Goal: Task Accomplishment & Management: Use online tool/utility

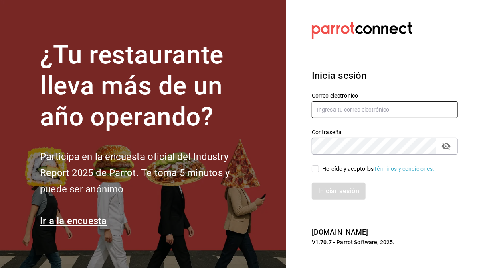
type input "[PERSON_NAME][EMAIL_ADDRESS][PERSON_NAME][DOMAIN_NAME]"
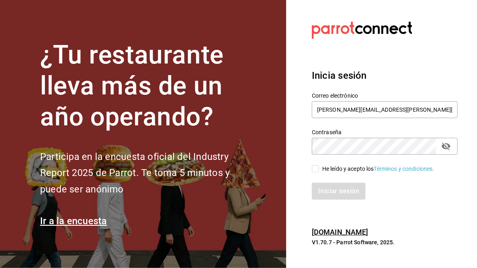
click at [320, 168] on span "He leído y acepto los Términos y condiciones." at bounding box center [377, 168] width 116 height 8
click at [319, 168] on input "He leído y acepto los Términos y condiciones." at bounding box center [315, 168] width 7 height 7
checkbox input "true"
click at [347, 190] on button "Iniciar sesión" at bounding box center [339, 191] width 55 height 17
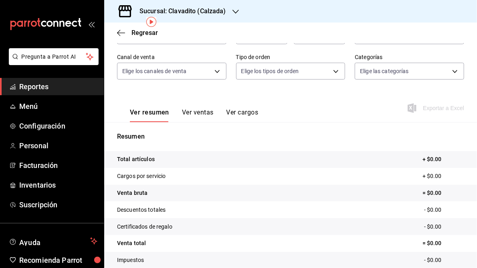
scroll to position [32, 0]
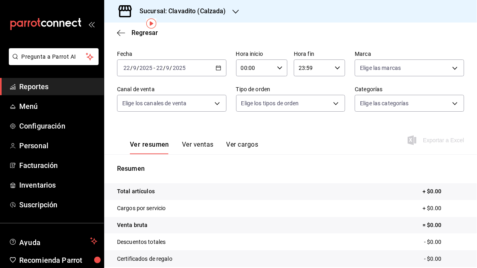
click at [231, 10] on div "Sucursal: Clavadito (Calzada)" at bounding box center [177, 11] width 132 height 22
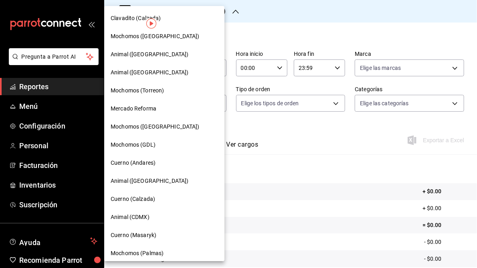
click at [135, 160] on span "Cuerno (Andares)" at bounding box center [133, 162] width 45 height 8
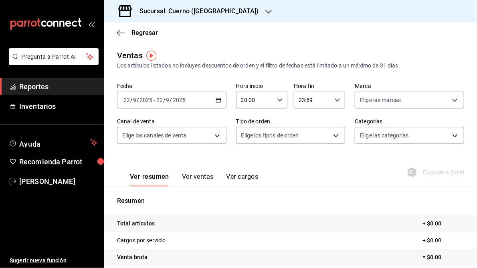
click at [216, 101] on icon "button" at bounding box center [219, 100] width 6 height 6
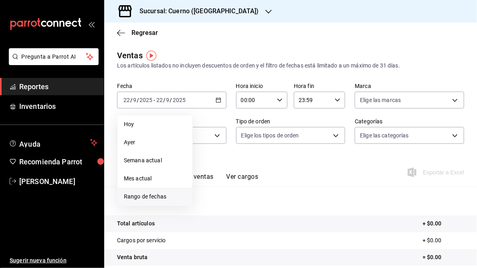
click at [151, 197] on span "Rango de fechas" at bounding box center [155, 196] width 62 height 8
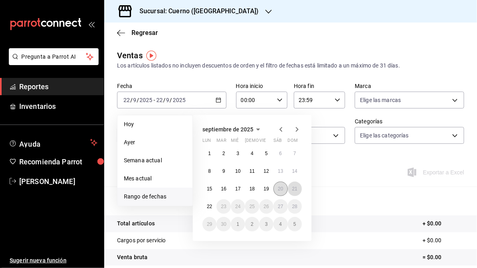
drag, startPoint x: 294, startPoint y: 189, endPoint x: 286, endPoint y: 190, distance: 7.3
click at [294, 189] on abbr "21" at bounding box center [294, 189] width 5 height 6
click at [209, 204] on abbr "22" at bounding box center [209, 206] width 5 height 6
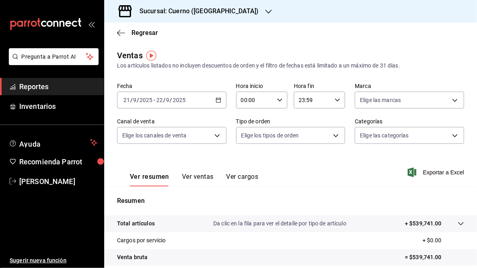
click at [279, 99] on \(Stroke\) "button" at bounding box center [280, 99] width 5 height 3
click at [248, 122] on span "05" at bounding box center [247, 120] width 12 height 6
type input "05:00"
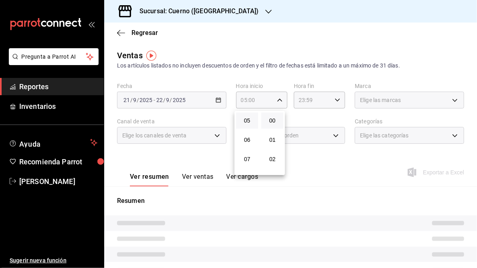
click at [332, 98] on div at bounding box center [238, 134] width 477 height 268
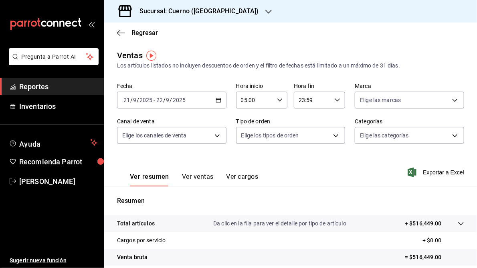
click at [335, 101] on icon "button" at bounding box center [338, 100] width 6 height 6
click at [306, 136] on span "05" at bounding box center [304, 133] width 12 height 6
type input "05:59"
click at [369, 187] on div at bounding box center [238, 134] width 477 height 268
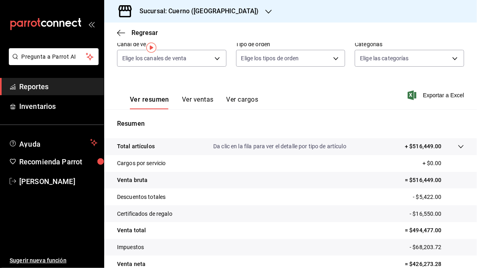
scroll to position [116, 0]
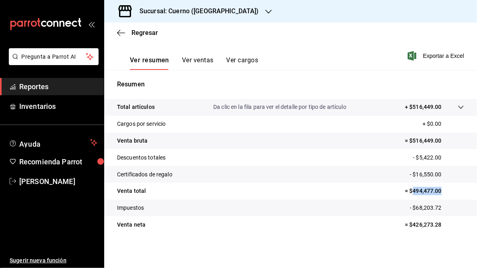
drag, startPoint x: 408, startPoint y: 191, endPoint x: 438, endPoint y: 191, distance: 30.1
click at [439, 191] on p "= $494,477.00" at bounding box center [434, 191] width 59 height 8
drag, startPoint x: 438, startPoint y: 191, endPoint x: 427, endPoint y: 191, distance: 11.6
copy p "494,477.00"
click at [168, 7] on h3 "Sucursal: Cuerno ([GEOGRAPHIC_DATA])" at bounding box center [196, 11] width 126 height 10
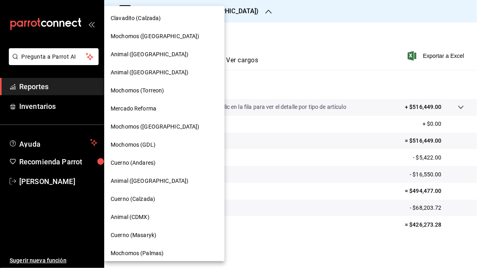
click at [144, 144] on span "Mochomos (GDL)" at bounding box center [133, 144] width 45 height 8
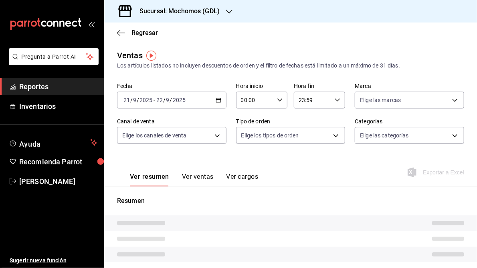
type input "05:00"
type input "05:59"
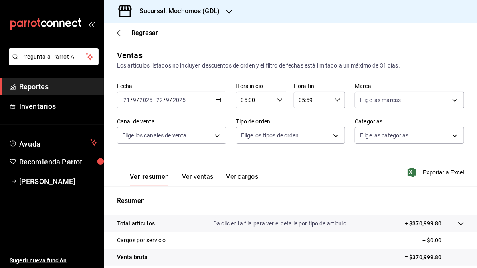
scroll to position [96, 0]
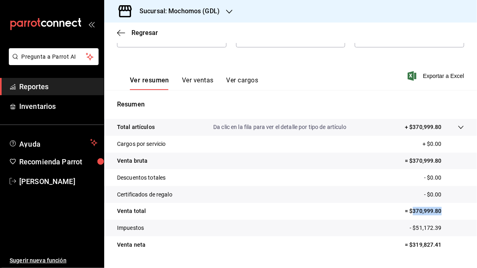
drag, startPoint x: 407, startPoint y: 211, endPoint x: 437, endPoint y: 210, distance: 29.7
click at [437, 210] on p "= $370,999.80" at bounding box center [434, 211] width 59 height 8
copy p "370,999.80"
click at [375, 152] on tr "Venta bruta = $370,999.80" at bounding box center [290, 160] width 373 height 17
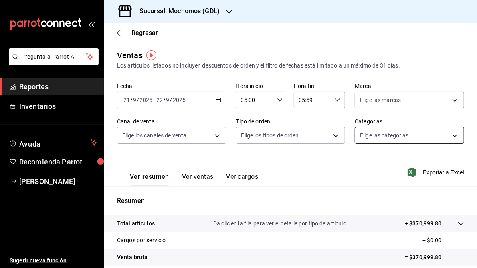
scroll to position [0, 0]
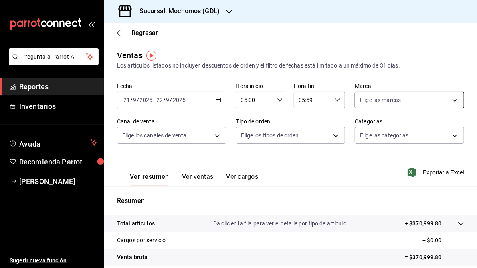
click at [450, 98] on body "Pregunta a Parrot AI Reportes Inventarios Ayuda Recomienda Parrot [PERSON_NAME]…" at bounding box center [238, 134] width 477 height 268
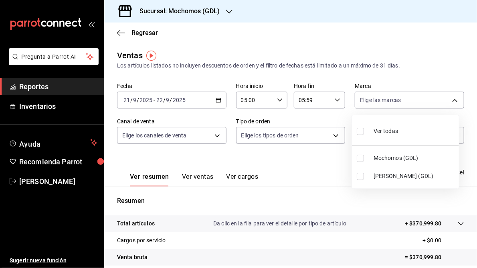
drag, startPoint x: 392, startPoint y: 176, endPoint x: 406, endPoint y: 170, distance: 14.2
click at [392, 175] on span "[PERSON_NAME] (GDL)" at bounding box center [415, 176] width 82 height 8
type input "9cac9703-0c5a-4d8b-addd-5b6b571d65b9"
checkbox input "true"
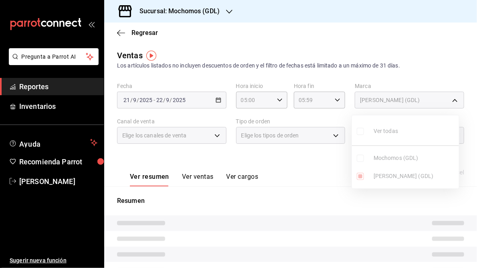
click at [297, 181] on div at bounding box center [238, 134] width 477 height 268
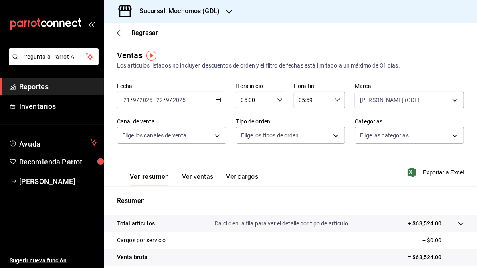
click at [334, 162] on div "Ver resumen Ver ventas Ver cargos Exportar a Excel" at bounding box center [290, 169] width 373 height 33
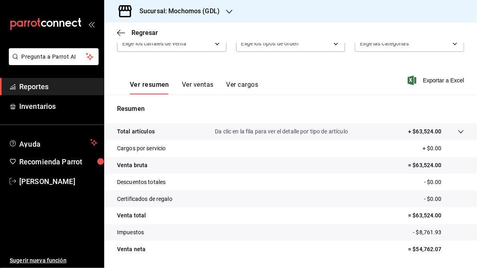
scroll to position [116, 0]
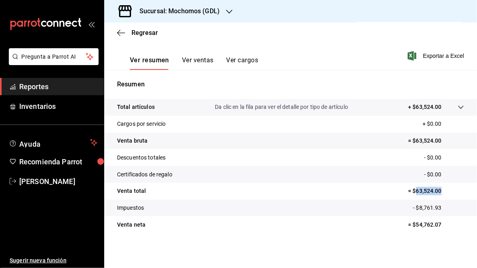
drag, startPoint x: 411, startPoint y: 190, endPoint x: 438, endPoint y: 190, distance: 26.9
click at [438, 190] on p "= $63,524.00" at bounding box center [436, 191] width 56 height 8
drag, startPoint x: 438, startPoint y: 190, endPoint x: 432, endPoint y: 190, distance: 6.0
copy p "63,524.00"
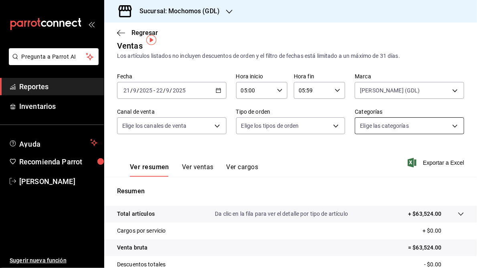
scroll to position [0, 0]
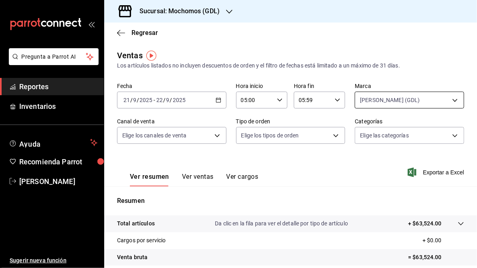
click at [451, 101] on body "Pregunta a Parrot AI Reportes Inventarios Ayuda Recomienda Parrot [PERSON_NAME]…" at bounding box center [238, 134] width 477 height 268
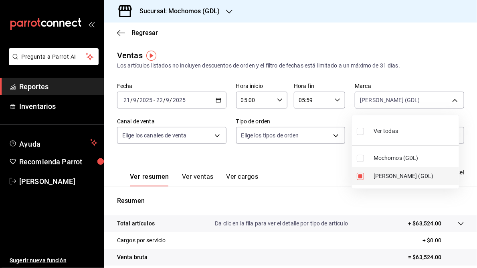
click at [377, 175] on span "[PERSON_NAME] (GDL)" at bounding box center [415, 176] width 82 height 8
checkbox input "false"
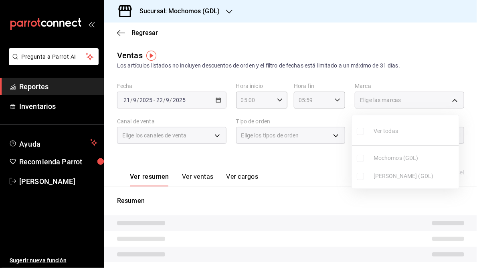
click at [388, 159] on ul "Ver todas Mochomos (GDL) [PERSON_NAME] (GDL)" at bounding box center [405, 151] width 107 height 73
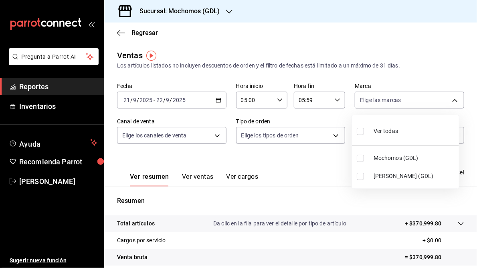
click at [360, 159] on input "checkbox" at bounding box center [360, 157] width 7 height 7
checkbox input "true"
type input "36c25d4a-7cb0-456c-a434-e981d54830bc"
click at [335, 157] on div at bounding box center [238, 134] width 477 height 268
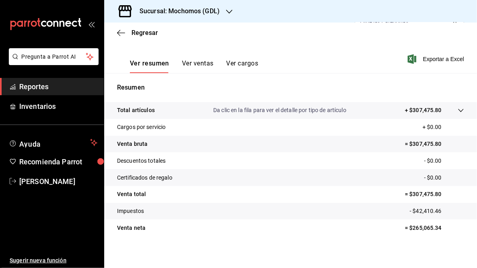
scroll to position [116, 0]
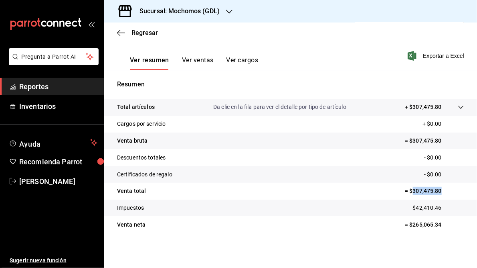
drag, startPoint x: 409, startPoint y: 192, endPoint x: 438, endPoint y: 191, distance: 29.7
click at [438, 191] on p "= $307,475.80" at bounding box center [434, 191] width 59 height 8
drag, startPoint x: 438, startPoint y: 191, endPoint x: 430, endPoint y: 191, distance: 8.1
copy p "307,475.80"
click at [179, 12] on h3 "Sucursal: Mochomos (GDL)" at bounding box center [176, 11] width 87 height 10
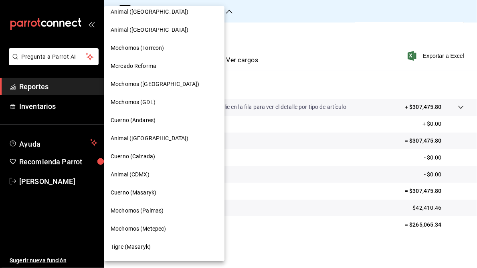
scroll to position [76, 0]
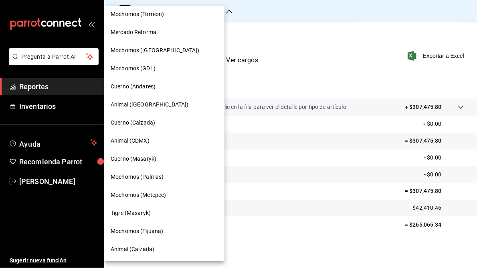
click at [143, 229] on span "Mochomos (Tijuana)" at bounding box center [137, 231] width 53 height 8
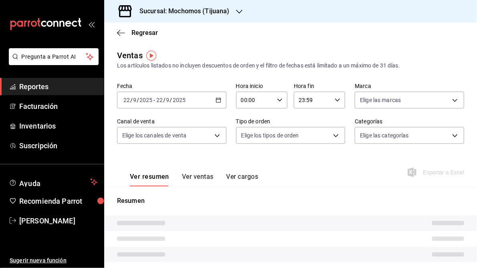
type input "05:00"
type input "05:59"
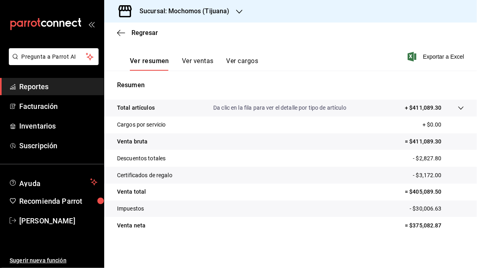
scroll to position [116, 0]
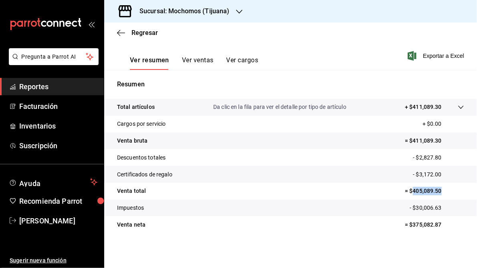
drag, startPoint x: 409, startPoint y: 192, endPoint x: 437, endPoint y: 191, distance: 28.1
click at [437, 191] on p "= $405,089.50" at bounding box center [434, 191] width 59 height 8
drag, startPoint x: 437, startPoint y: 191, endPoint x: 427, endPoint y: 193, distance: 10.1
copy p "405,089.50"
click at [215, 11] on h3 "Sucursal: Mochomos (Tijuana)" at bounding box center [181, 11] width 97 height 10
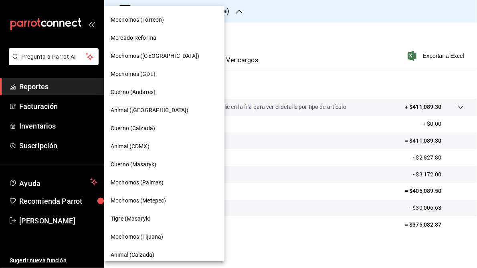
scroll to position [76, 0]
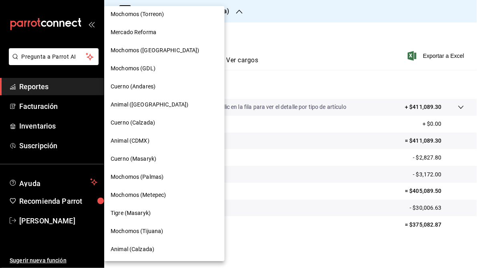
click at [144, 103] on span "Animal ([GEOGRAPHIC_DATA])" at bounding box center [150, 104] width 78 height 8
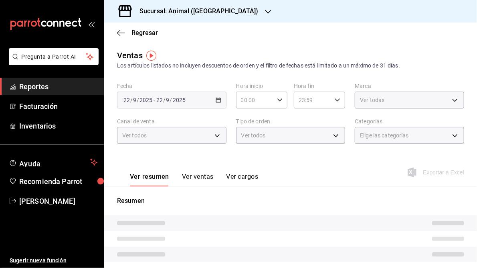
type input "05:00"
type input "05:59"
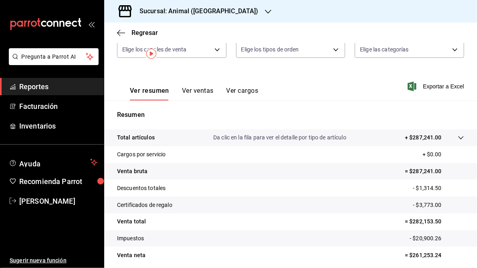
scroll to position [116, 0]
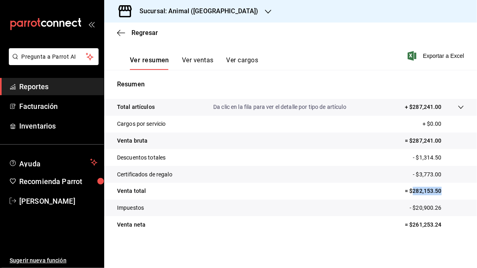
drag, startPoint x: 408, startPoint y: 189, endPoint x: 437, endPoint y: 189, distance: 28.5
click at [437, 189] on p "= $282,153.50" at bounding box center [434, 191] width 59 height 8
copy p "282,153.50"
click at [195, 8] on h3 "Sucursal: Animal ([GEOGRAPHIC_DATA])" at bounding box center [196, 11] width 126 height 10
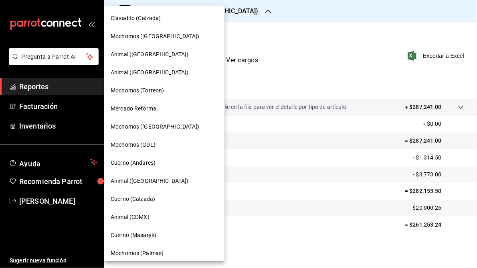
click at [137, 237] on span "Cuerno (Masaryk)" at bounding box center [134, 235] width 46 height 8
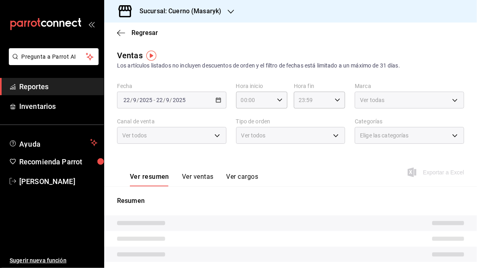
type input "05:00"
type input "05:59"
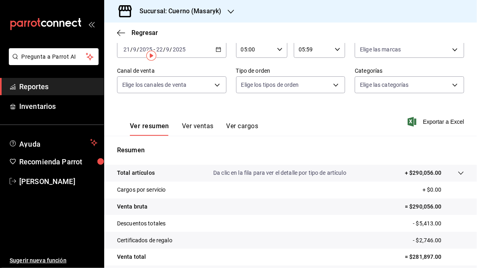
scroll to position [116, 0]
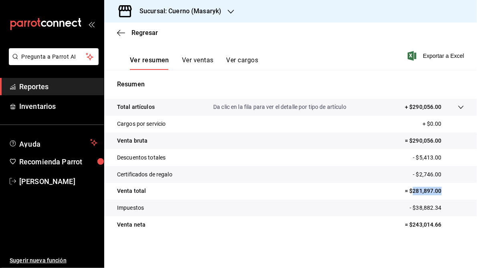
drag, startPoint x: 408, startPoint y: 190, endPoint x: 437, endPoint y: 189, distance: 28.9
click at [437, 189] on p "= $281,897.00" at bounding box center [434, 191] width 59 height 8
drag, startPoint x: 437, startPoint y: 189, endPoint x: 429, endPoint y: 191, distance: 8.2
click at [232, 11] on icon "button" at bounding box center [231, 12] width 6 height 4
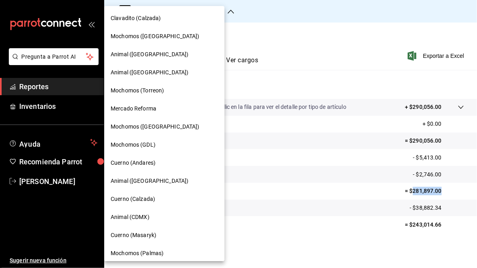
click at [150, 92] on span "Mochomos (Torreon)" at bounding box center [137, 90] width 53 height 8
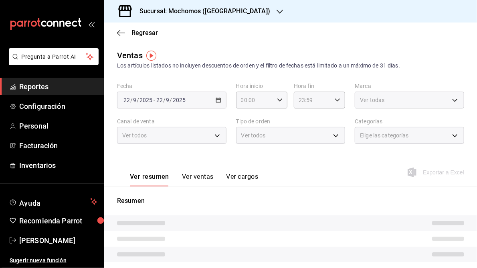
type input "05:00"
type input "05:59"
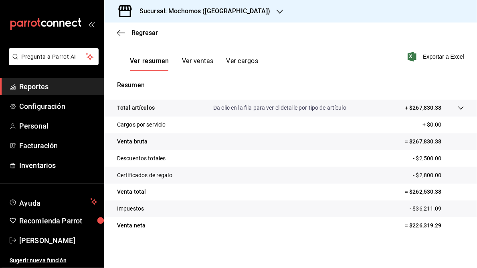
scroll to position [116, 0]
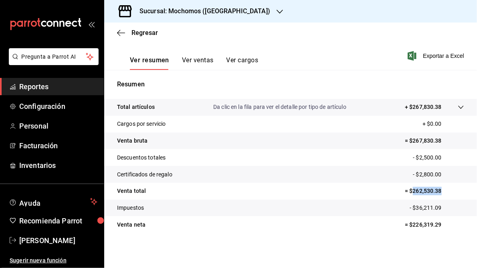
drag, startPoint x: 408, startPoint y: 191, endPoint x: 436, endPoint y: 189, distance: 27.8
click at [436, 189] on p "= $262,530.38" at bounding box center [434, 191] width 59 height 8
drag, startPoint x: 436, startPoint y: 189, endPoint x: 422, endPoint y: 190, distance: 14.1
copy p "262,530.38"
click at [181, 13] on h3 "Sucursal: Mochomos ([GEOGRAPHIC_DATA])" at bounding box center [201, 11] width 137 height 10
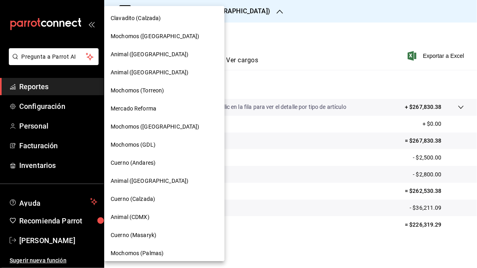
click at [144, 128] on span "Mochomos ([GEOGRAPHIC_DATA])" at bounding box center [155, 126] width 89 height 8
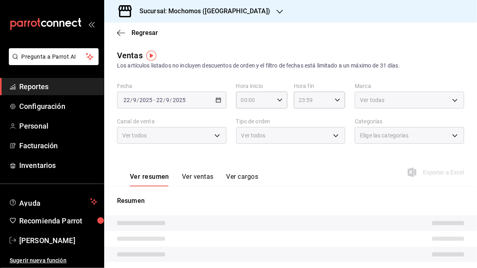
type input "05:00"
type input "05:59"
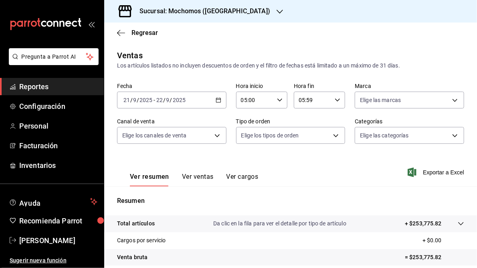
scroll to position [116, 0]
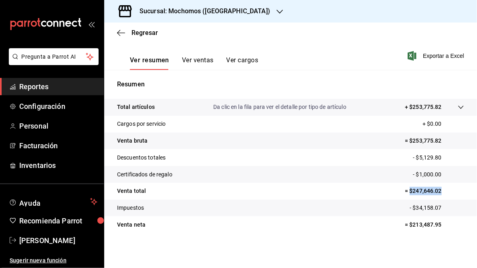
drag, startPoint x: 406, startPoint y: 191, endPoint x: 436, endPoint y: 191, distance: 29.3
click at [436, 191] on p "= $247,646.02" at bounding box center [434, 191] width 59 height 8
drag, startPoint x: 436, startPoint y: 191, endPoint x: 415, endPoint y: 199, distance: 22.6
click at [415, 199] on tr "Impuestos - $34,158.07" at bounding box center [290, 207] width 373 height 17
drag, startPoint x: 410, startPoint y: 192, endPoint x: 436, endPoint y: 191, distance: 26.1
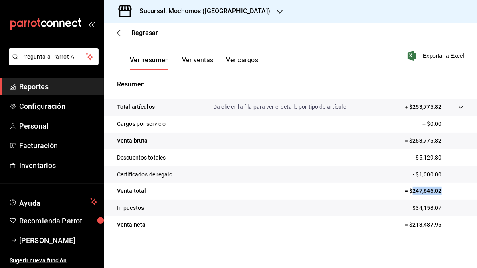
click at [436, 191] on p "= $247,646.02" at bounding box center [434, 191] width 59 height 8
copy p "247,646.02"
click at [187, 11] on h3 "Sucursal: Mochomos ([GEOGRAPHIC_DATA])" at bounding box center [201, 11] width 137 height 10
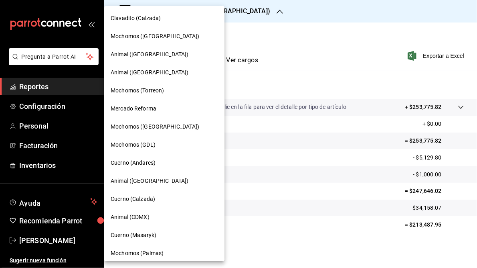
click at [130, 109] on span "Mercado Reforma" at bounding box center [134, 108] width 46 height 8
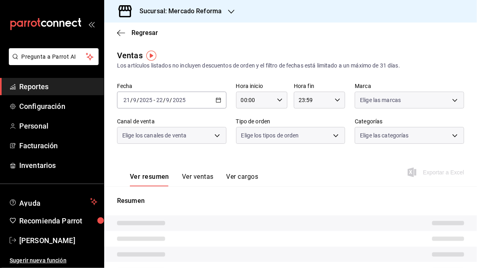
type input "05:00"
type input "05:59"
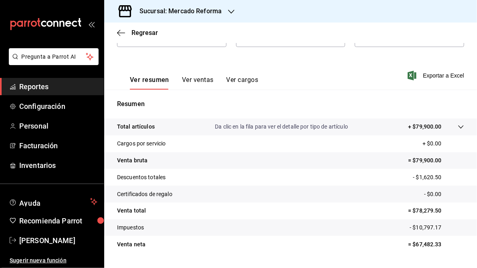
scroll to position [116, 0]
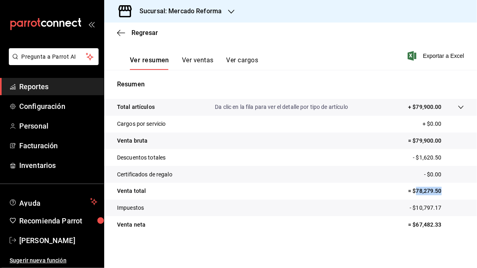
drag, startPoint x: 412, startPoint y: 191, endPoint x: 438, endPoint y: 191, distance: 26.9
click at [438, 191] on p "= $78,279.50" at bounding box center [436, 191] width 56 height 8
drag, startPoint x: 438, startPoint y: 191, endPoint x: 424, endPoint y: 191, distance: 14.9
copy p "78,279.50"
click at [233, 10] on icon "button" at bounding box center [231, 12] width 6 height 4
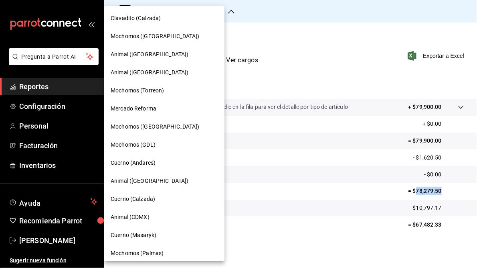
click at [140, 220] on span "Animal (CDMX)" at bounding box center [130, 217] width 39 height 8
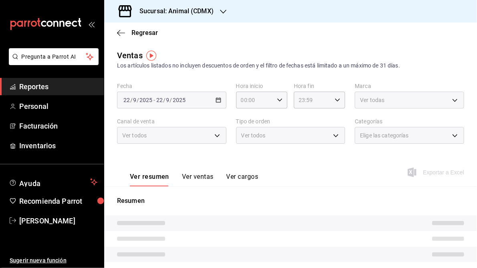
type input "05:00"
type input "05:59"
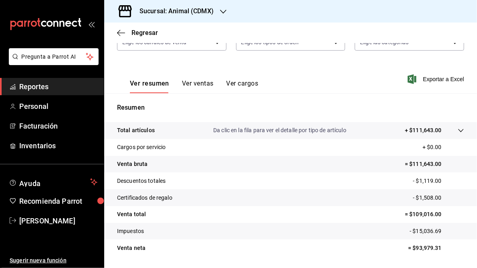
scroll to position [96, 0]
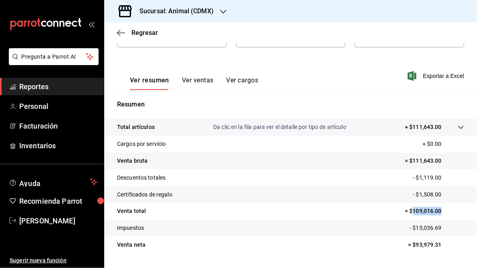
drag, startPoint x: 409, startPoint y: 212, endPoint x: 436, endPoint y: 213, distance: 27.7
click at [436, 213] on p "= $109,016.00" at bounding box center [434, 211] width 59 height 8
drag, startPoint x: 436, startPoint y: 213, endPoint x: 432, endPoint y: 211, distance: 5.2
copy p "109,016.00"
click at [198, 11] on h3 "Sucursal: Animal (CDMX)" at bounding box center [173, 11] width 81 height 10
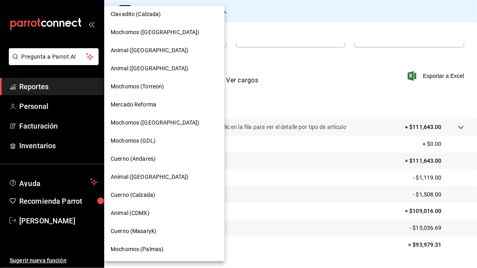
scroll to position [0, 0]
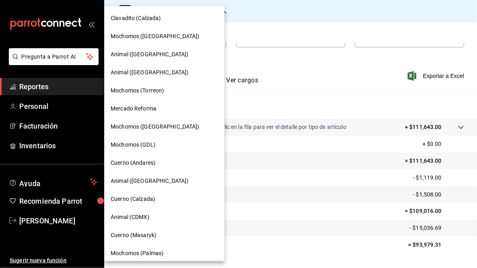
click at [134, 53] on span "Animal ([GEOGRAPHIC_DATA])" at bounding box center [150, 54] width 78 height 8
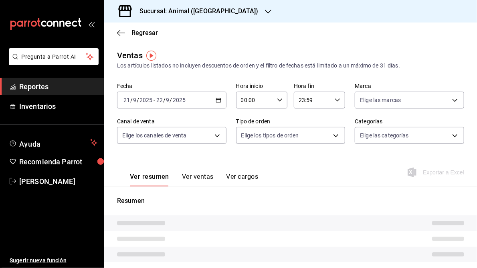
type input "05:00"
type input "05:59"
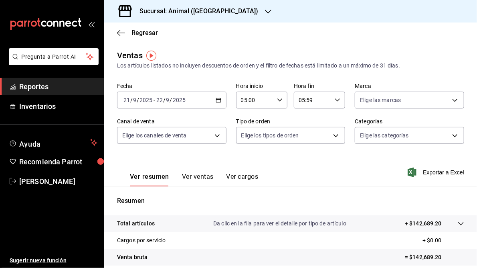
click at [174, 12] on h3 "Sucursal: Animal ([GEOGRAPHIC_DATA])" at bounding box center [196, 11] width 126 height 10
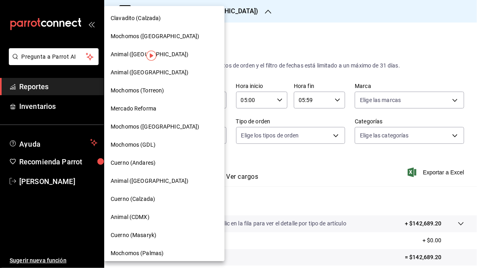
click at [367, 208] on div at bounding box center [238, 134] width 477 height 268
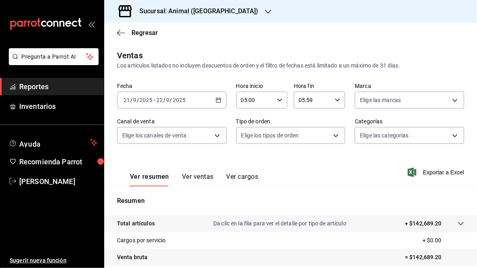
scroll to position [96, 0]
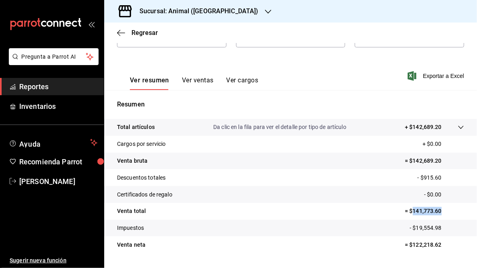
drag, startPoint x: 407, startPoint y: 211, endPoint x: 438, endPoint y: 212, distance: 30.5
click at [438, 212] on p "= $141,773.60" at bounding box center [434, 211] width 59 height 8
drag, startPoint x: 438, startPoint y: 212, endPoint x: 430, endPoint y: 213, distance: 7.2
click at [182, 3] on div "Sucursal: Animal ([GEOGRAPHIC_DATA])" at bounding box center [193, 11] width 164 height 22
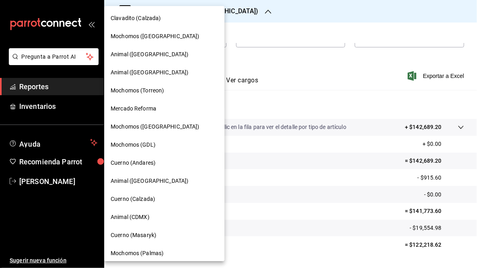
click at [180, 11] on div "Clavadito (Calzada)" at bounding box center [164, 18] width 120 height 18
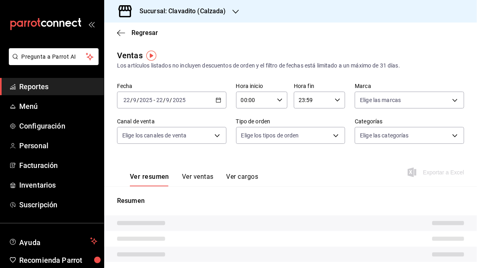
type input "05:00"
type input "05:59"
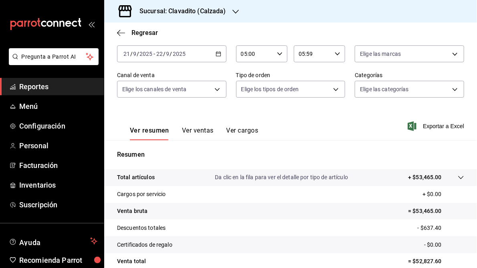
scroll to position [116, 0]
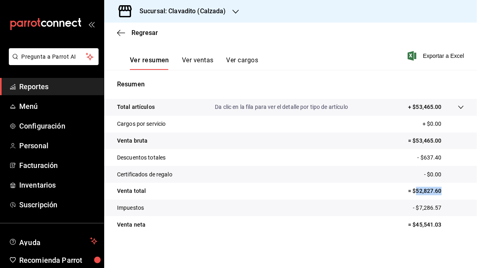
drag, startPoint x: 411, startPoint y: 191, endPoint x: 439, endPoint y: 194, distance: 28.3
click at [439, 194] on p "= $52,827.60" at bounding box center [436, 191] width 56 height 8
click at [198, 11] on h3 "Sucursal: Clavadito (Calzada)" at bounding box center [179, 11] width 93 height 10
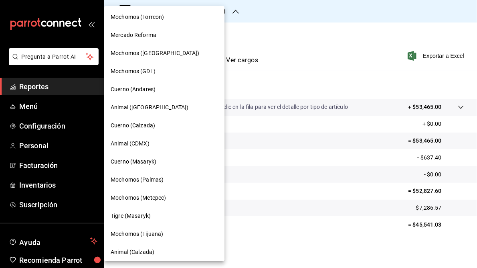
scroll to position [76, 0]
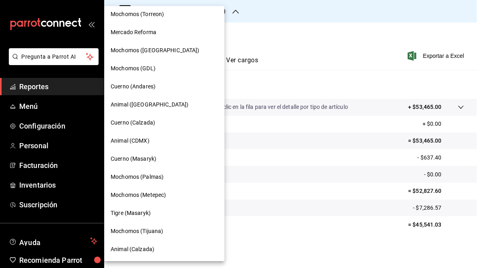
click at [150, 177] on span "Mochomos (Palmas)" at bounding box center [137, 176] width 53 height 8
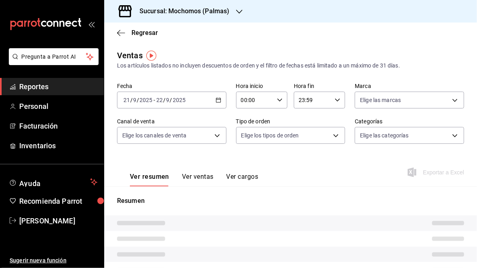
type input "05:00"
type input "05:59"
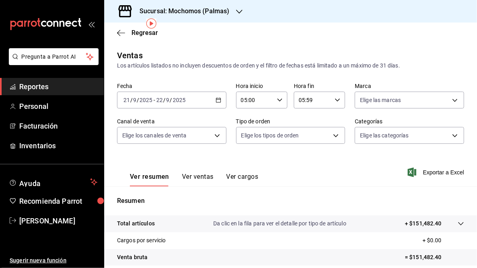
scroll to position [116, 0]
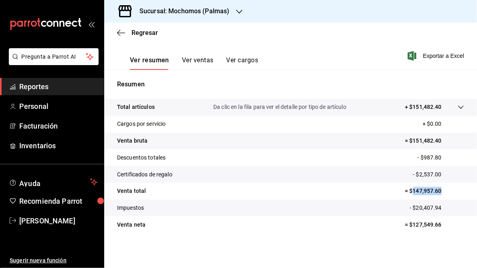
drag, startPoint x: 408, startPoint y: 190, endPoint x: 436, endPoint y: 191, distance: 28.1
click at [436, 191] on p "= $147,957.60" at bounding box center [434, 191] width 59 height 8
drag, startPoint x: 436, startPoint y: 191, endPoint x: 429, endPoint y: 191, distance: 7.2
click at [184, 6] on h3 "Sucursal: Mochomos (Palmas)" at bounding box center [181, 11] width 97 height 10
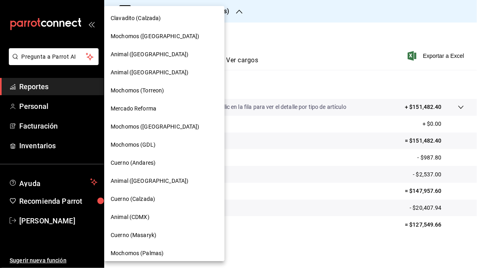
click at [138, 34] on span "Mochomos ([GEOGRAPHIC_DATA])" at bounding box center [155, 36] width 89 height 8
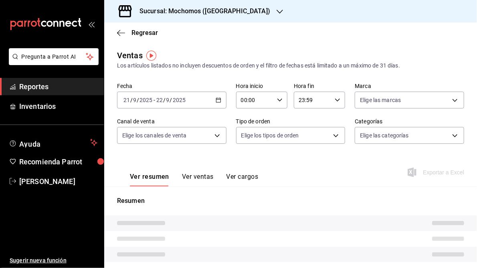
type input "05:00"
type input "05:59"
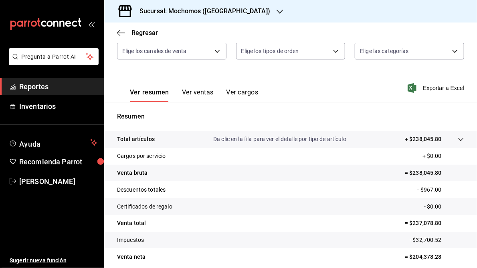
scroll to position [96, 0]
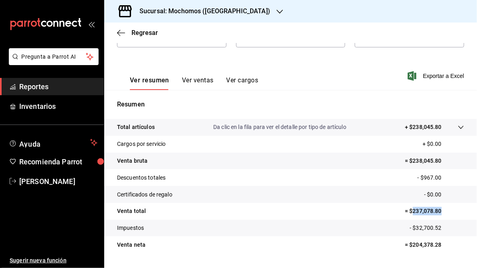
drag, startPoint x: 408, startPoint y: 211, endPoint x: 440, endPoint y: 213, distance: 32.2
click at [440, 213] on p "= $237,078.80" at bounding box center [434, 211] width 59 height 8
drag, startPoint x: 440, startPoint y: 213, endPoint x: 428, endPoint y: 211, distance: 11.8
click at [180, 12] on h3 "Sucursal: Mochomos ([GEOGRAPHIC_DATA])" at bounding box center [201, 11] width 137 height 10
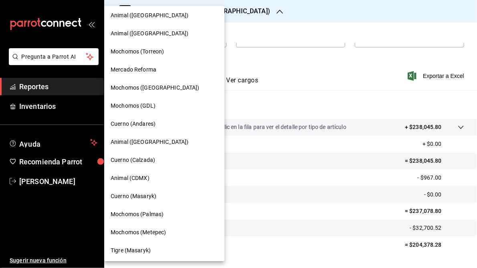
scroll to position [0, 0]
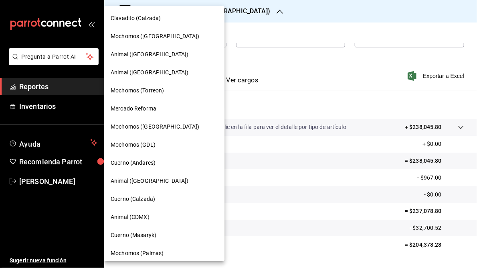
click at [137, 71] on span "Animal ([GEOGRAPHIC_DATA])" at bounding box center [150, 72] width 78 height 8
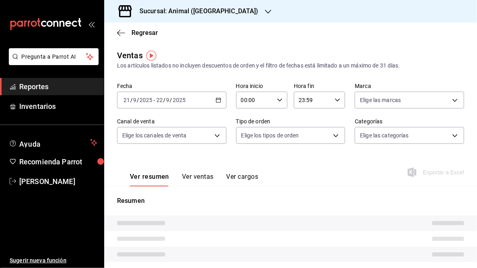
type input "05:00"
type input "05:59"
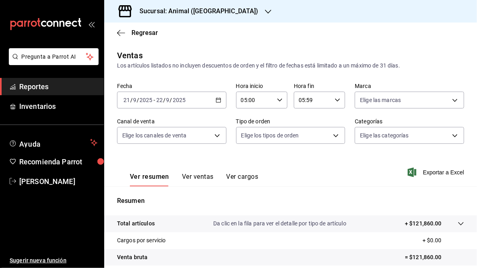
scroll to position [96, 0]
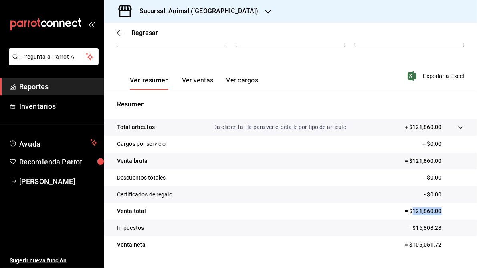
drag, startPoint x: 408, startPoint y: 211, endPoint x: 438, endPoint y: 211, distance: 29.3
click at [438, 211] on p "= $121,860.00" at bounding box center [434, 211] width 59 height 8
drag, startPoint x: 437, startPoint y: 211, endPoint x: 422, endPoint y: 211, distance: 15.2
click at [185, 9] on h3 "Sucursal: Animal ([GEOGRAPHIC_DATA])" at bounding box center [196, 11] width 126 height 10
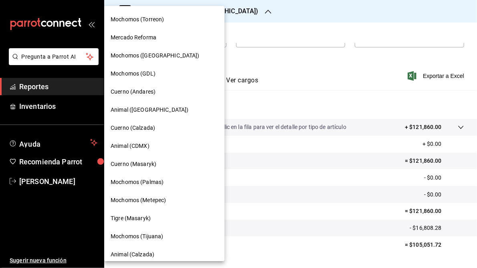
scroll to position [76, 0]
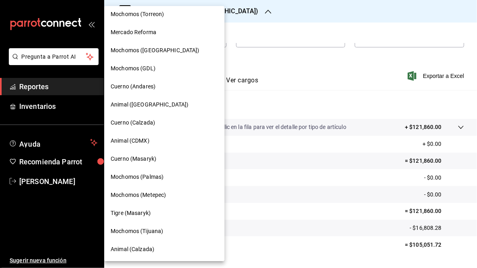
click at [146, 251] on span "Animal (Calzada)" at bounding box center [133, 249] width 44 height 8
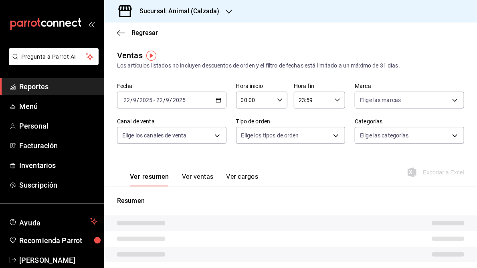
type input "05:00"
type input "05:59"
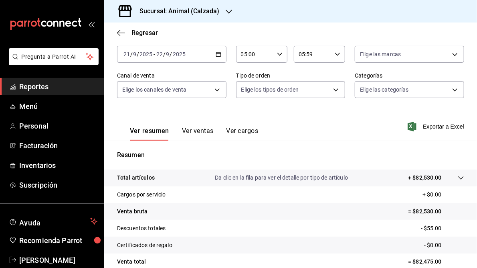
scroll to position [116, 0]
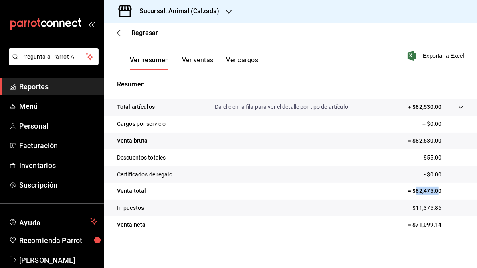
drag, startPoint x: 413, startPoint y: 189, endPoint x: 435, endPoint y: 190, distance: 22.1
click at [435, 190] on p "= $82,475.00" at bounding box center [436, 191] width 56 height 8
drag, startPoint x: 435, startPoint y: 190, endPoint x: 427, endPoint y: 191, distance: 8.1
click at [181, 10] on h3 "Sucursal: Animal (Calzada)" at bounding box center [176, 11] width 86 height 10
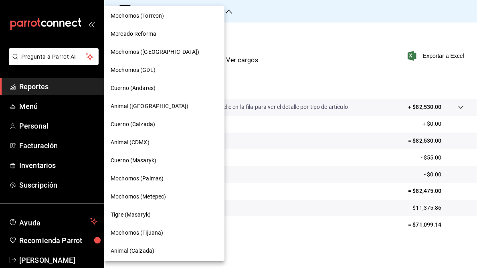
scroll to position [76, 0]
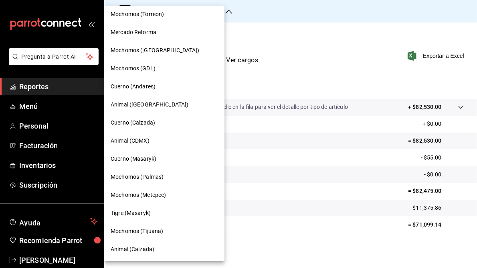
click at [136, 123] on span "Cuerno (Calzada)" at bounding box center [133, 122] width 45 height 8
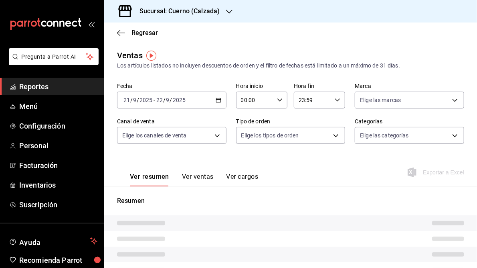
type input "05:00"
type input "05:59"
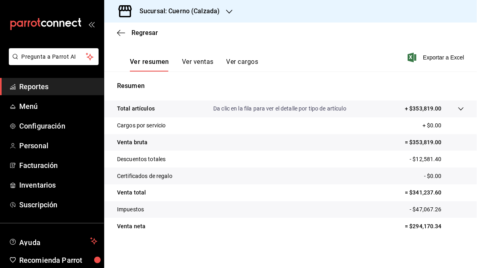
scroll to position [116, 0]
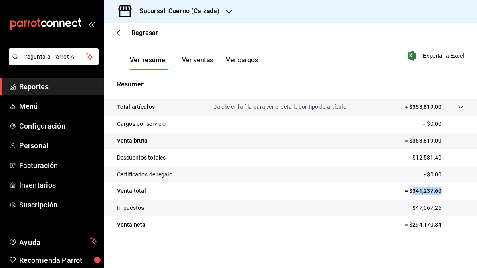
drag, startPoint x: 408, startPoint y: 191, endPoint x: 440, endPoint y: 191, distance: 31.7
click at [440, 191] on p "= $341,237.60" at bounding box center [434, 191] width 59 height 8
drag, startPoint x: 440, startPoint y: 191, endPoint x: 425, endPoint y: 191, distance: 14.4
click at [183, 12] on h3 "Sucursal: Cuerno (Calzada)" at bounding box center [176, 11] width 87 height 10
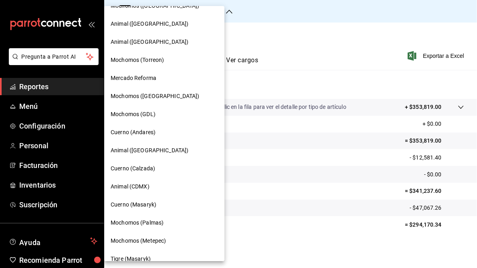
scroll to position [76, 0]
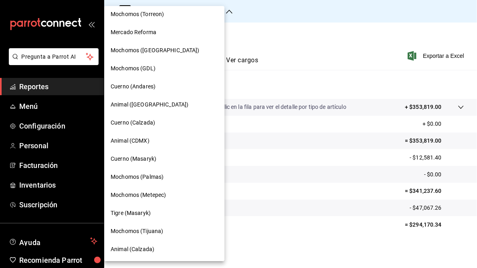
click at [161, 196] on span "Mochomos (Metepec)" at bounding box center [138, 195] width 55 height 8
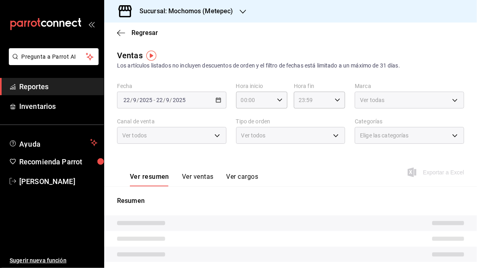
type input "05:00"
type input "05:59"
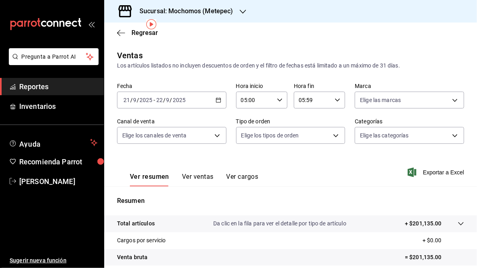
scroll to position [116, 0]
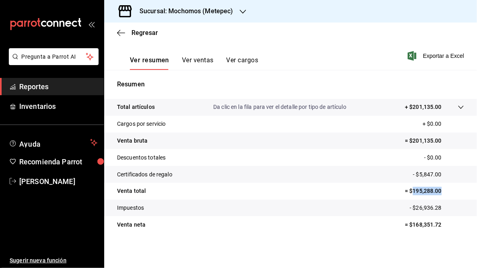
drag, startPoint x: 408, startPoint y: 190, endPoint x: 438, endPoint y: 192, distance: 30.2
click at [438, 192] on p "= $195,288.00" at bounding box center [434, 191] width 59 height 8
drag, startPoint x: 438, startPoint y: 192, endPoint x: 426, endPoint y: 192, distance: 12.4
click at [177, 9] on h3 "Sucursal: Mochomos (Metepec)" at bounding box center [183, 11] width 100 height 10
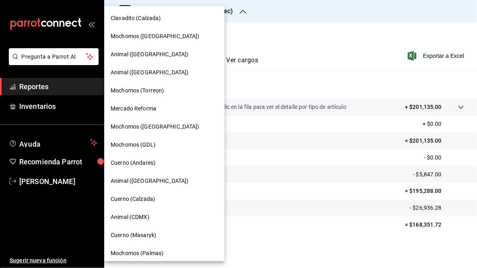
click at [132, 161] on span "Cuerno (Andares)" at bounding box center [133, 162] width 45 height 8
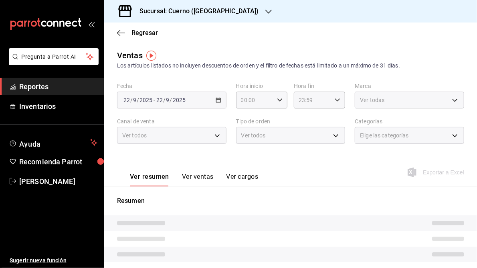
type input "05:00"
type input "05:59"
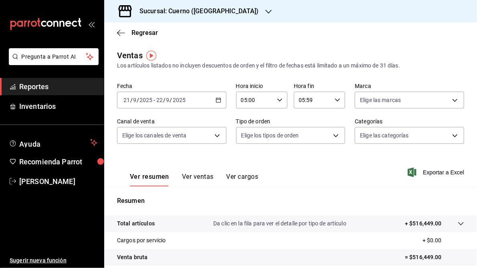
scroll to position [96, 0]
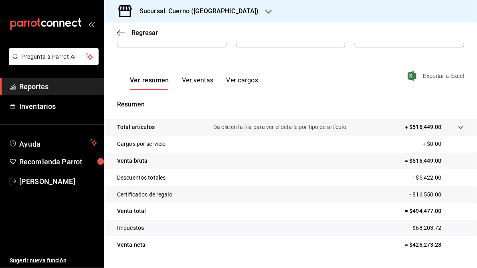
click at [431, 74] on span "Exportar a Excel" at bounding box center [437, 76] width 55 height 10
click at [266, 10] on icon "button" at bounding box center [269, 11] width 6 height 6
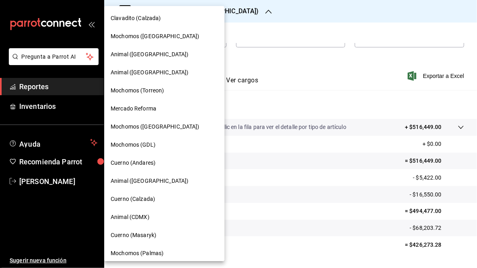
click at [154, 125] on span "Mochomos ([GEOGRAPHIC_DATA])" at bounding box center [155, 126] width 89 height 8
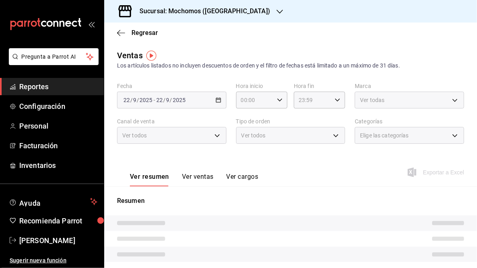
type input "05:00"
type input "05:59"
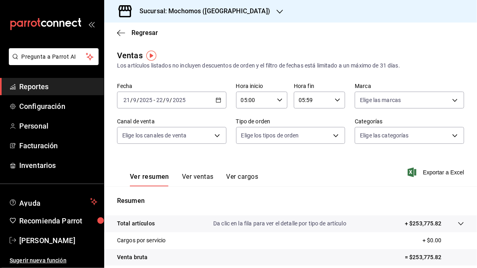
click at [430, 171] on span "Exportar a Excel" at bounding box center [437, 172] width 55 height 10
click at [277, 10] on icon "button" at bounding box center [280, 11] width 6 height 6
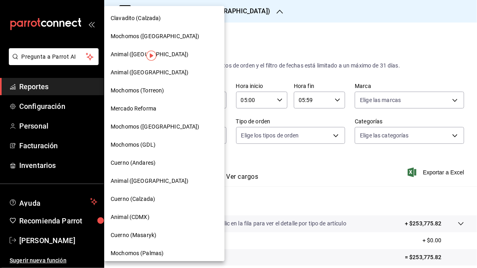
click at [142, 91] on span "Mochomos (Torreon)" at bounding box center [137, 90] width 53 height 8
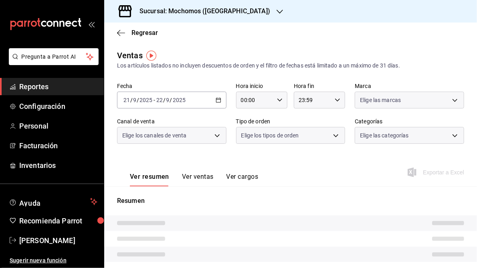
type input "05:00"
type input "05:59"
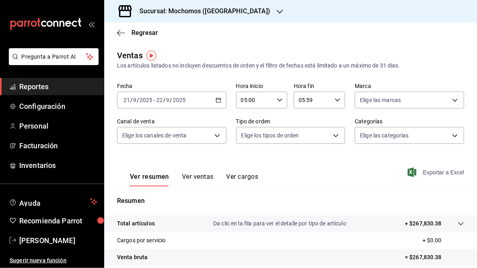
click at [437, 172] on span "Exportar a Excel" at bounding box center [437, 172] width 55 height 10
click at [198, 14] on h3 "Sucursal: Mochomos ([GEOGRAPHIC_DATA])" at bounding box center [201, 11] width 137 height 10
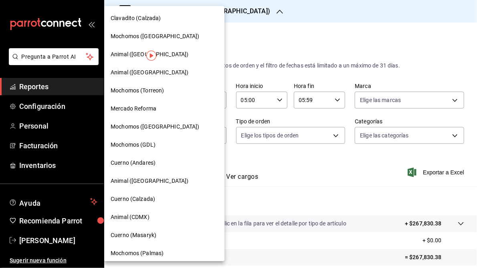
click at [132, 142] on span "Mochomos (GDL)" at bounding box center [133, 144] width 45 height 8
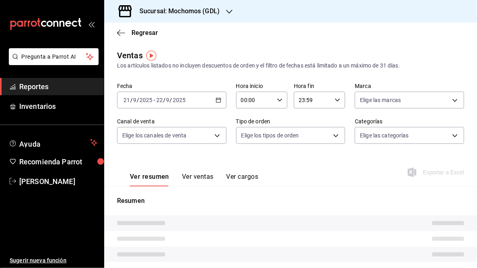
type input "05:00"
type input "05:59"
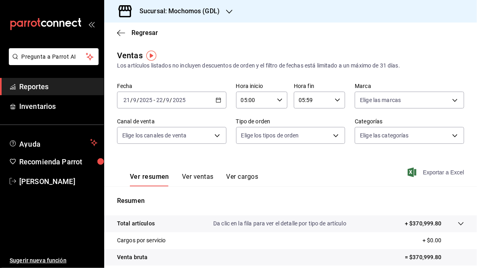
click at [438, 170] on span "Exportar a Excel" at bounding box center [437, 172] width 55 height 10
click at [230, 11] on icon "button" at bounding box center [229, 11] width 6 height 6
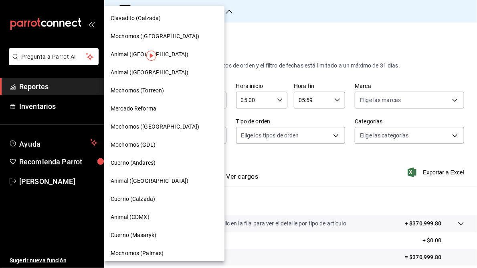
click at [130, 111] on span "Mercado Reforma" at bounding box center [134, 108] width 46 height 8
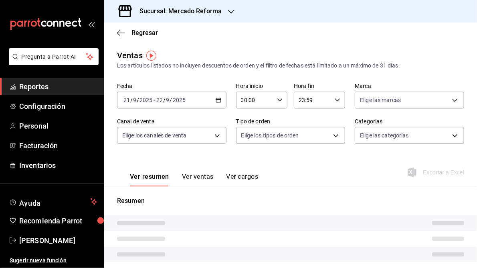
type input "05:00"
type input "05:59"
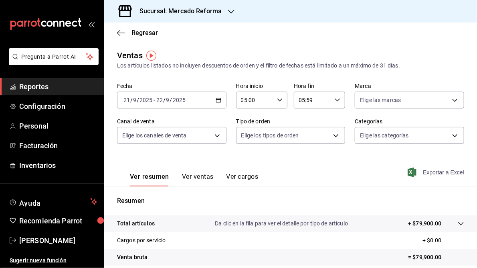
click at [438, 171] on span "Exportar a Excel" at bounding box center [437, 172] width 55 height 10
